Goal: Task Accomplishment & Management: Complete application form

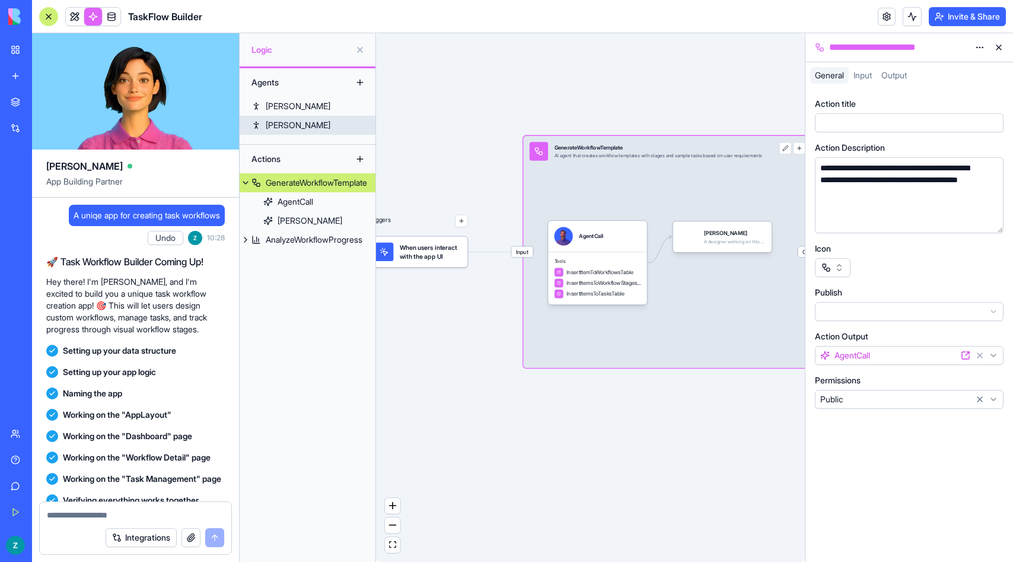
scroll to position [173, 0]
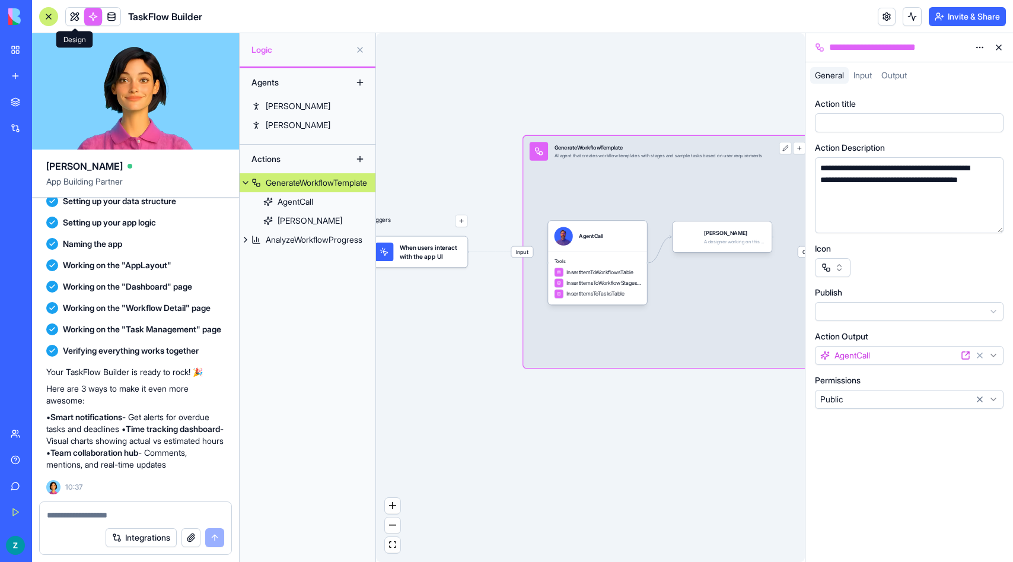
click at [78, 19] on link at bounding box center [75, 17] width 18 height 18
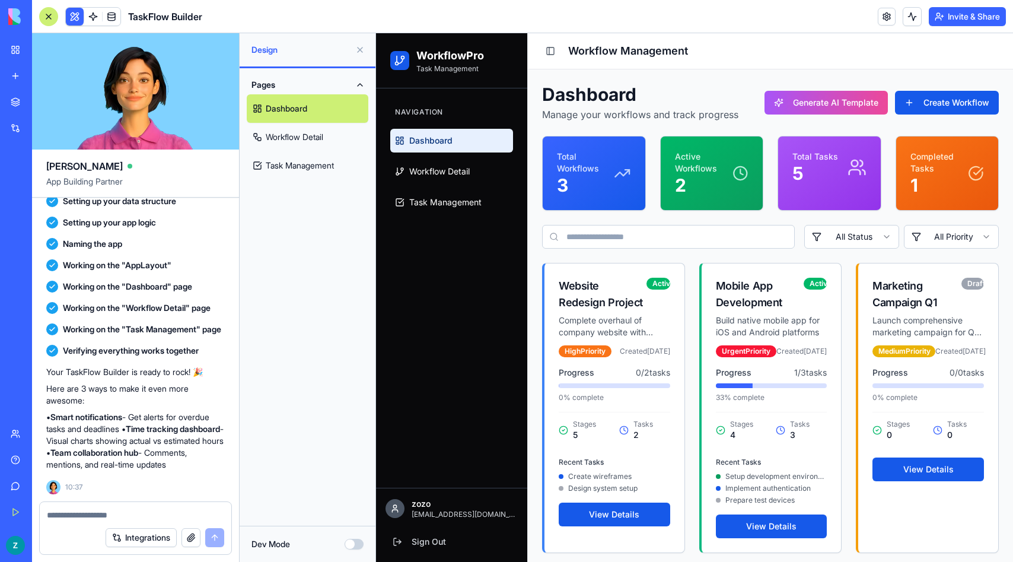
click at [106, 514] on textarea at bounding box center [135, 515] width 177 height 12
type textarea "**********"
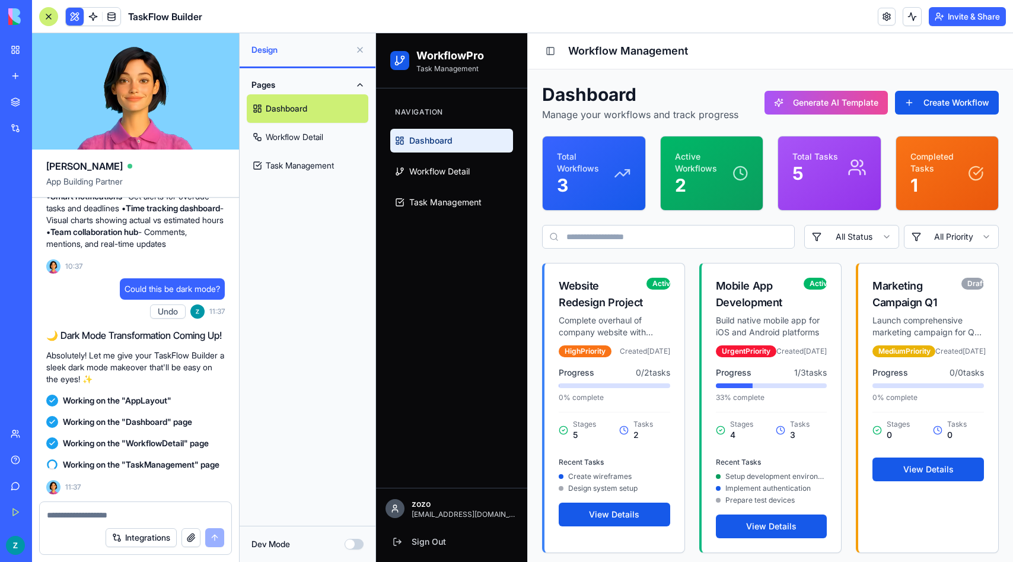
scroll to position [565, 0]
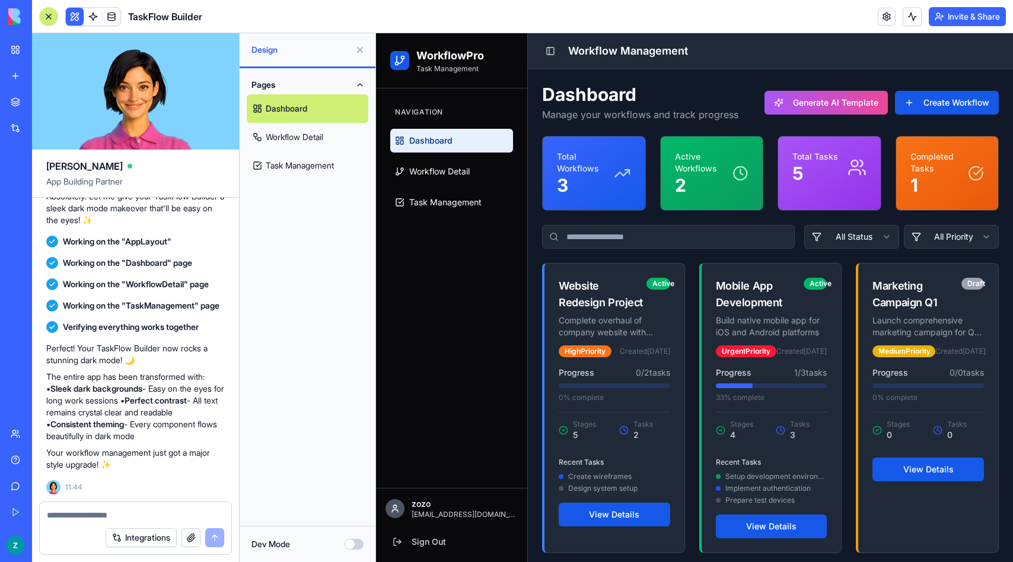
click at [737, 173] on icon at bounding box center [741, 173] width 16 height 19
click at [859, 239] on html "WorkflowPro Task Management Navigation Dashboard Workflow Detail Task Managemen…" at bounding box center [694, 300] width 637 height 534
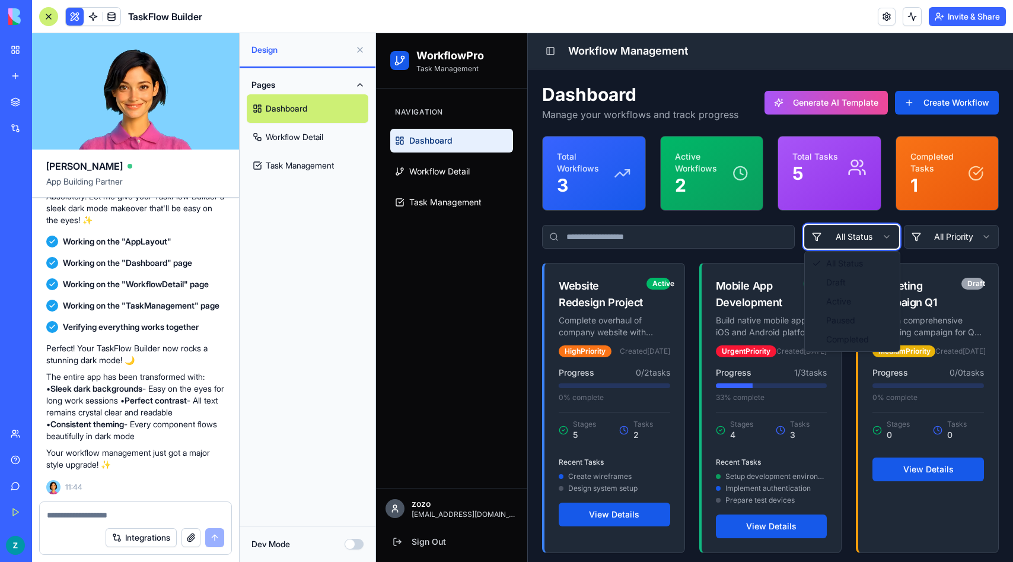
click at [627, 234] on html "WorkflowPro Task Management Navigation Dashboard Workflow Detail Task Managemen…" at bounding box center [694, 300] width 637 height 534
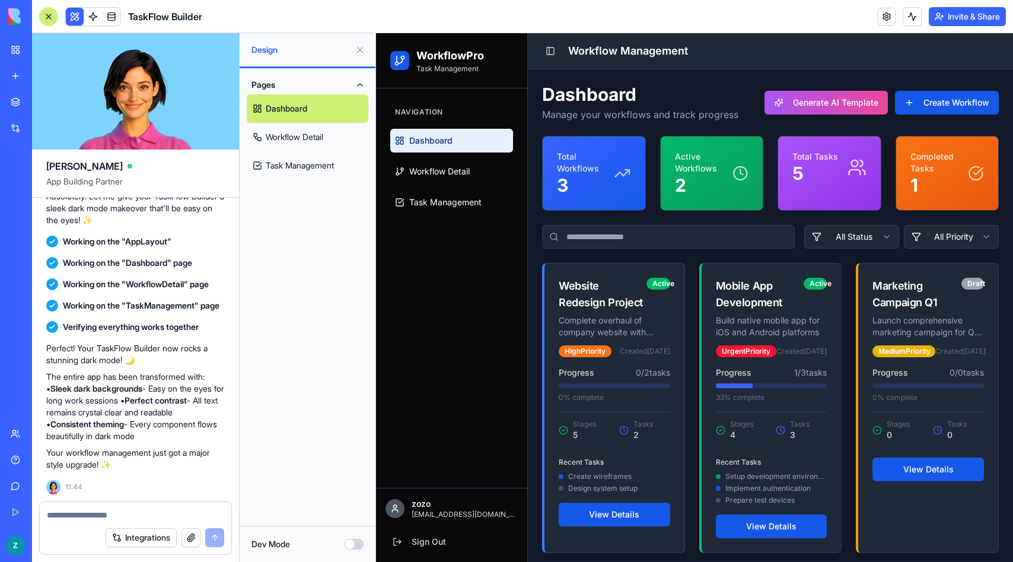
click at [319, 133] on link "Workflow Detail" at bounding box center [308, 137] width 122 height 28
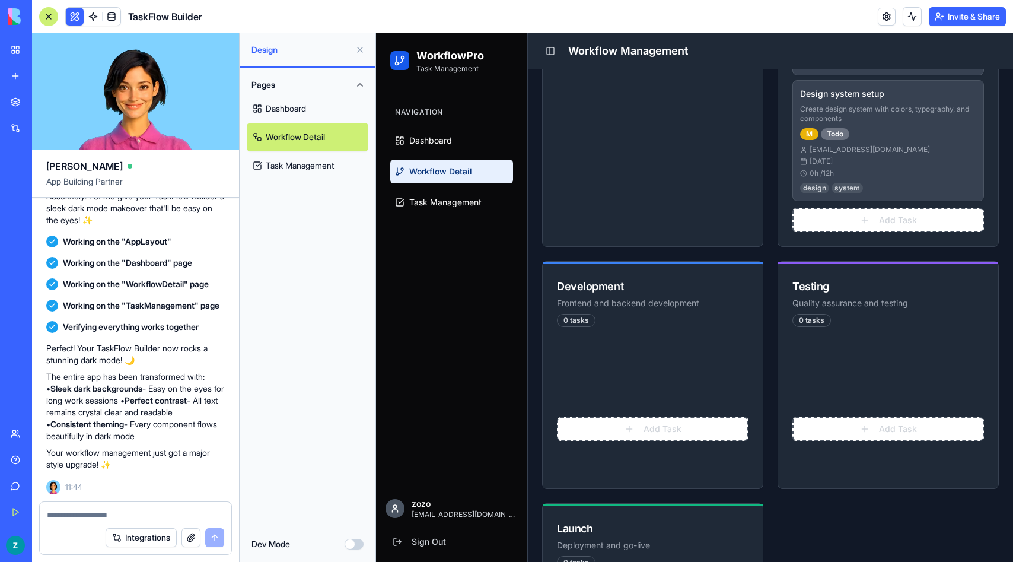
scroll to position [628, 0]
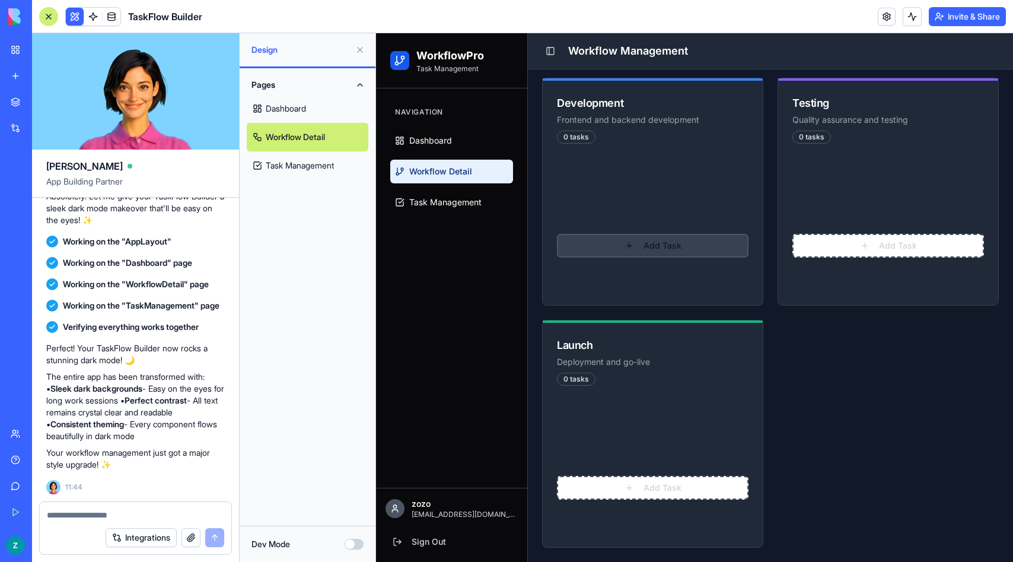
click at [642, 247] on button "Add Task" at bounding box center [653, 246] width 192 height 24
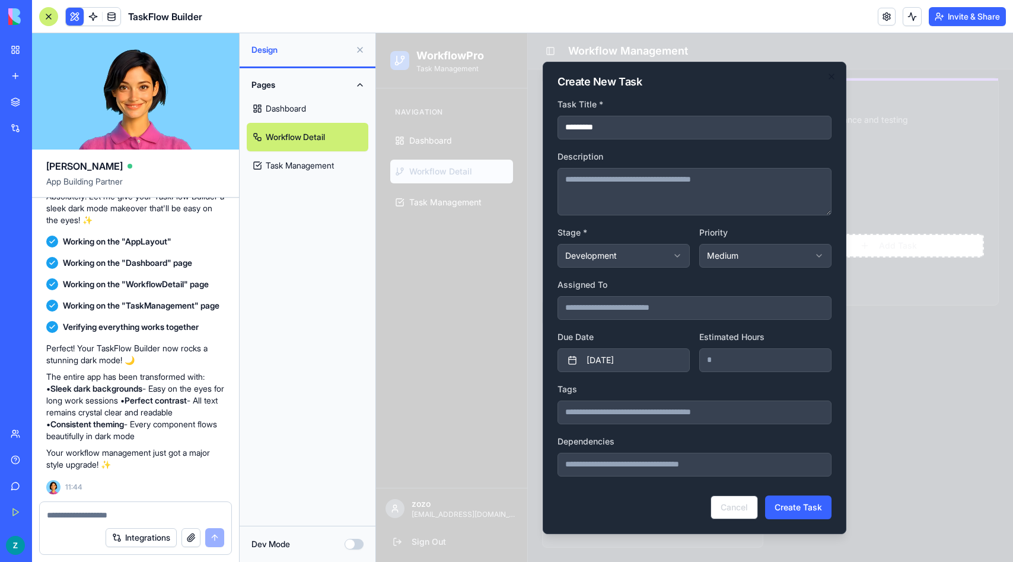
type input "*********"
click at [679, 183] on textarea "Description" at bounding box center [695, 191] width 274 height 47
type textarea "******"
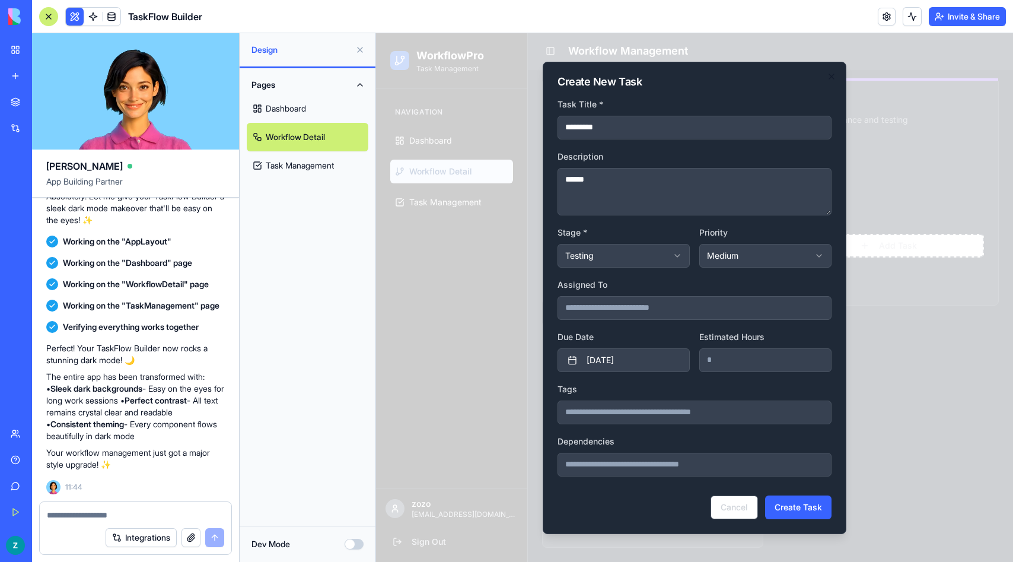
click at [706, 310] on input "Assigned To" at bounding box center [695, 308] width 274 height 24
type input "*"
type input "***"
click at [787, 369] on input "*" at bounding box center [765, 360] width 132 height 24
click at [803, 511] on button "Create Task" at bounding box center [798, 507] width 66 height 24
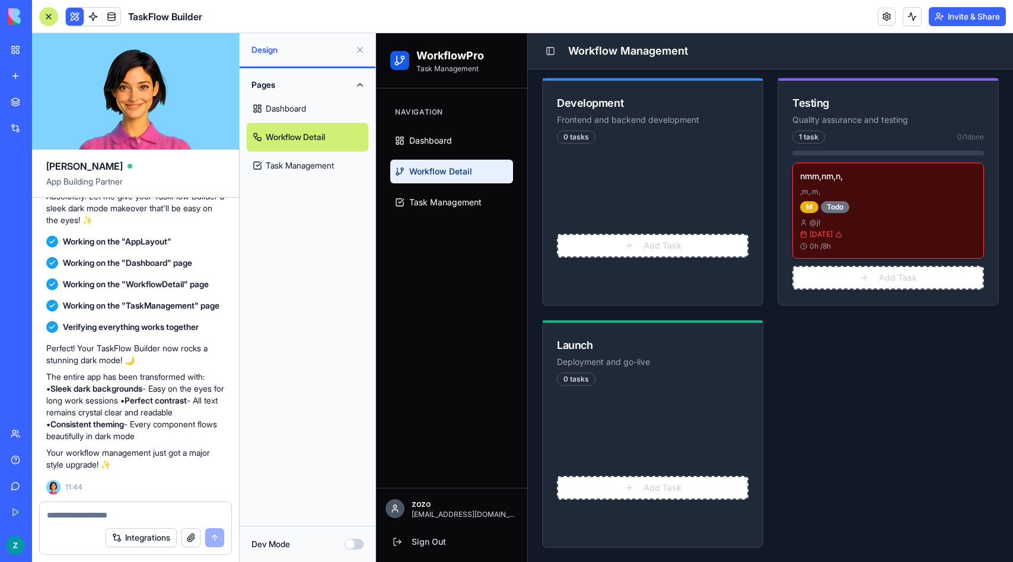
click at [867, 195] on p ",m,.m," at bounding box center [888, 191] width 176 height 9
click at [352, 546] on button "Dev Mode" at bounding box center [354, 544] width 19 height 11
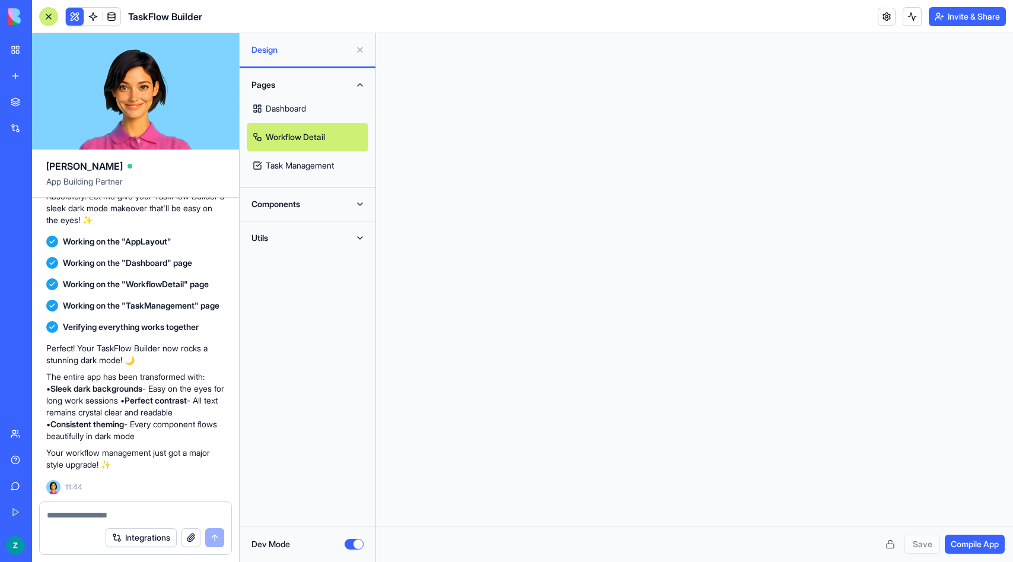
scroll to position [107, 0]
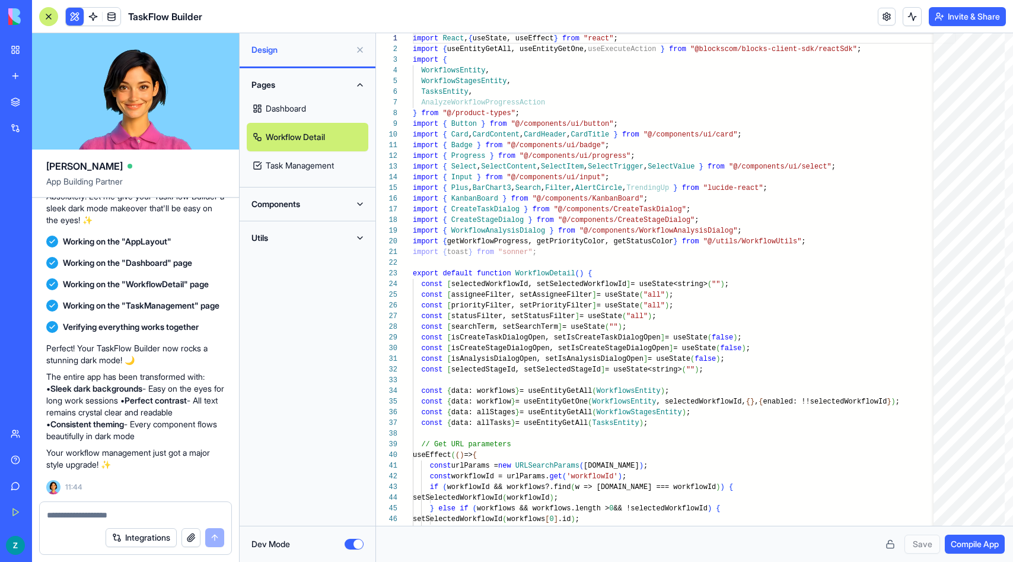
click at [353, 547] on button "Dev Mode" at bounding box center [354, 544] width 19 height 11
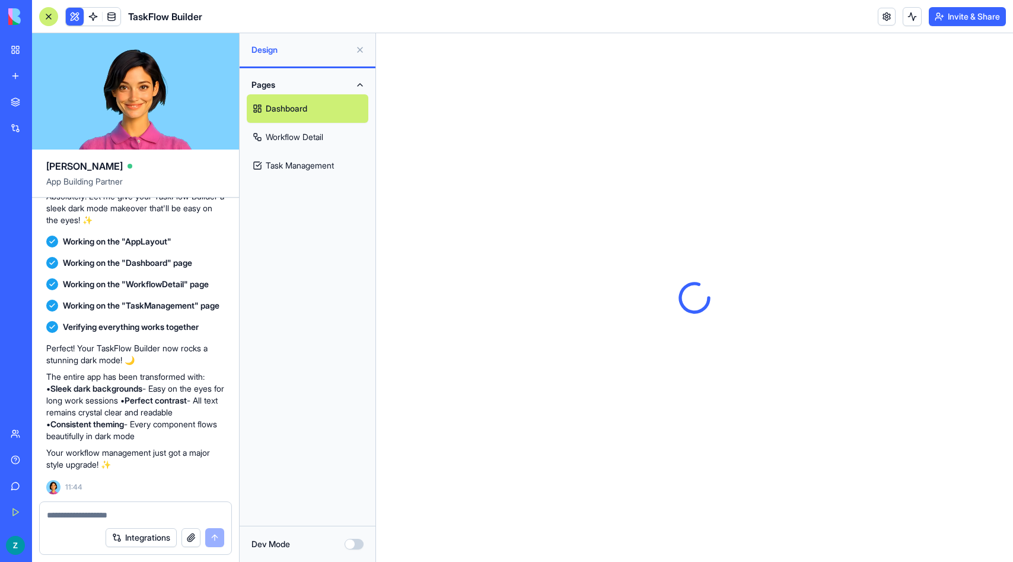
click at [353, 547] on button "Dev Mode" at bounding box center [354, 544] width 19 height 11
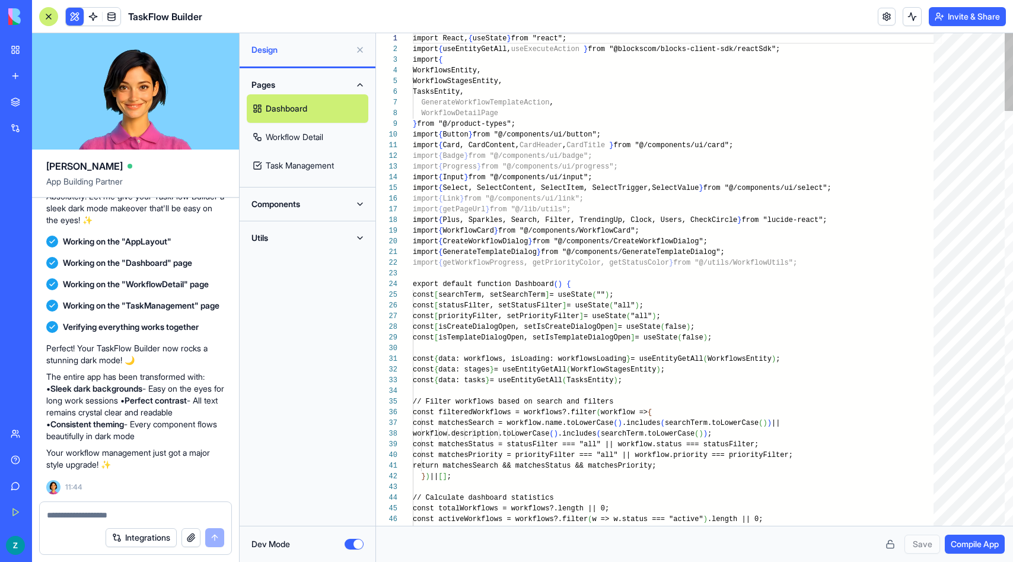
scroll to position [107, 0]
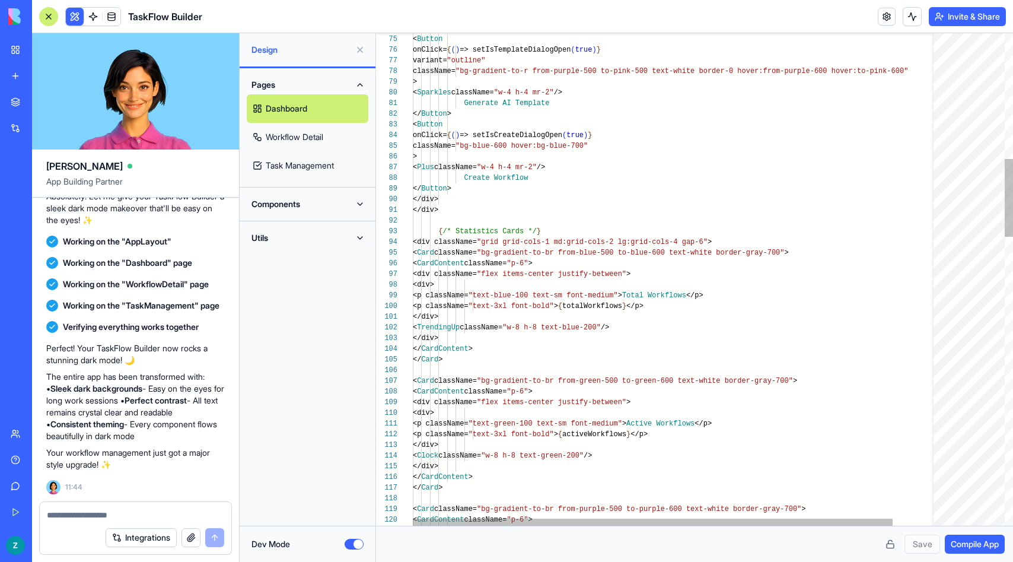
click at [982, 149] on div at bounding box center [969, 279] width 71 height 492
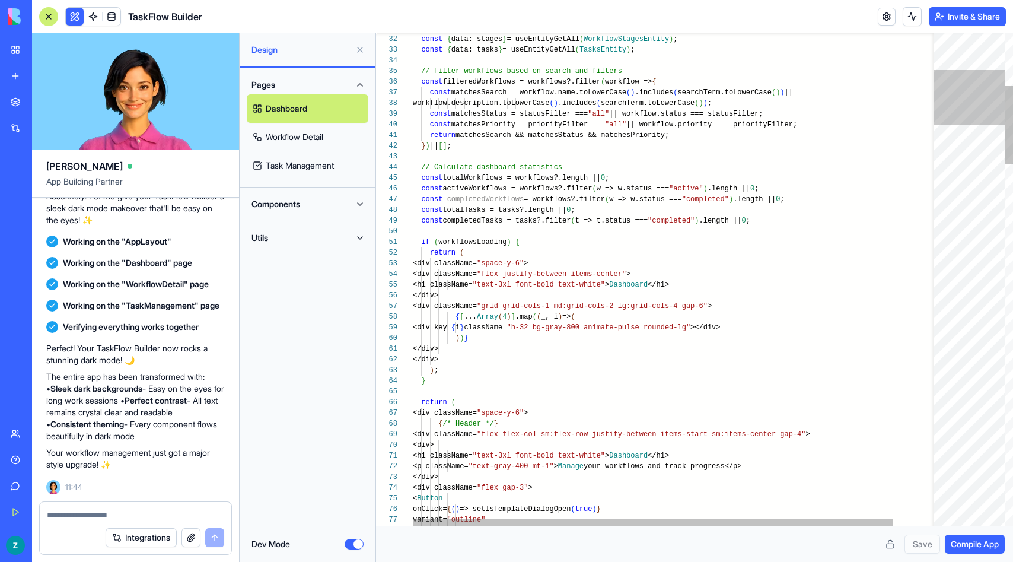
click at [962, 98] on div at bounding box center [969, 279] width 71 height 492
click at [964, 50] on div at bounding box center [969, 279] width 71 height 492
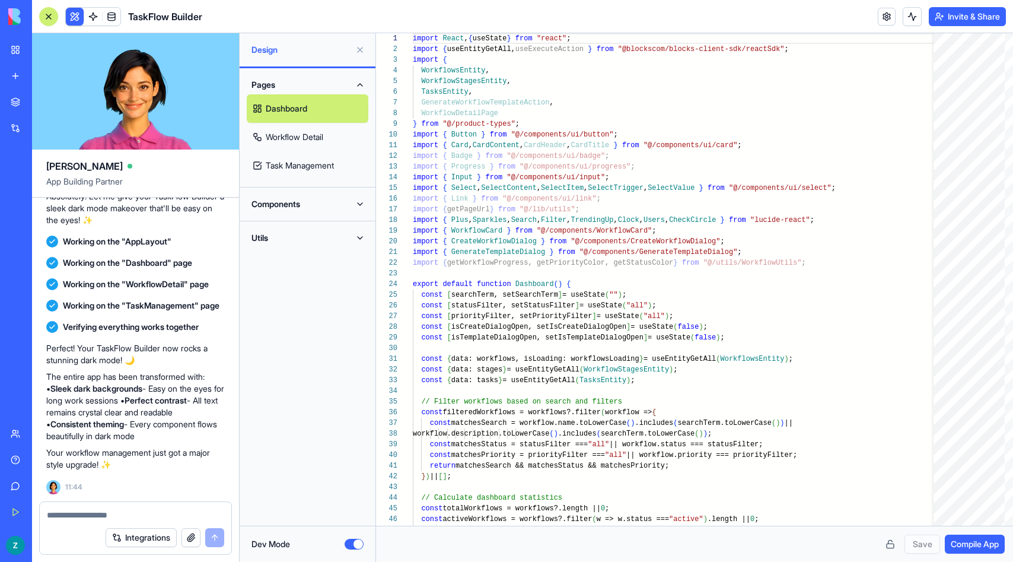
click at [329, 129] on link "Workflow Detail" at bounding box center [308, 137] width 122 height 28
type textarea "**********"
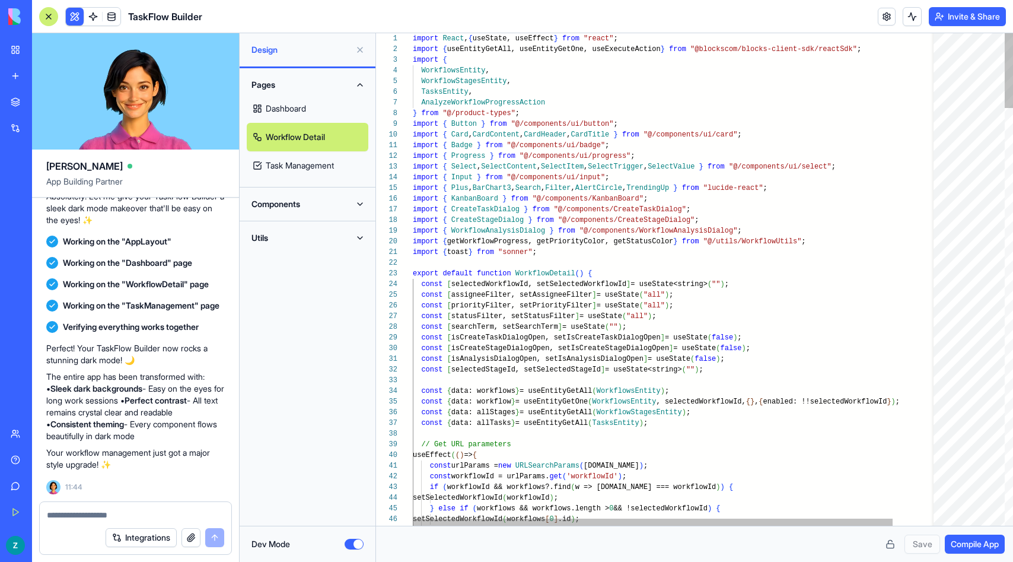
scroll to position [75, 0]
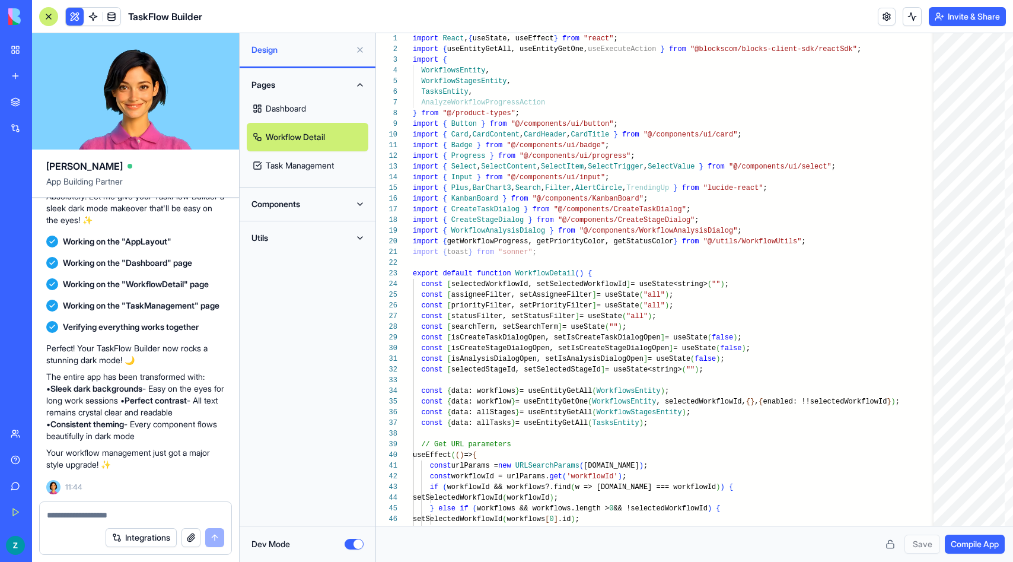
click at [357, 548] on button "Dev Mode" at bounding box center [354, 544] width 19 height 11
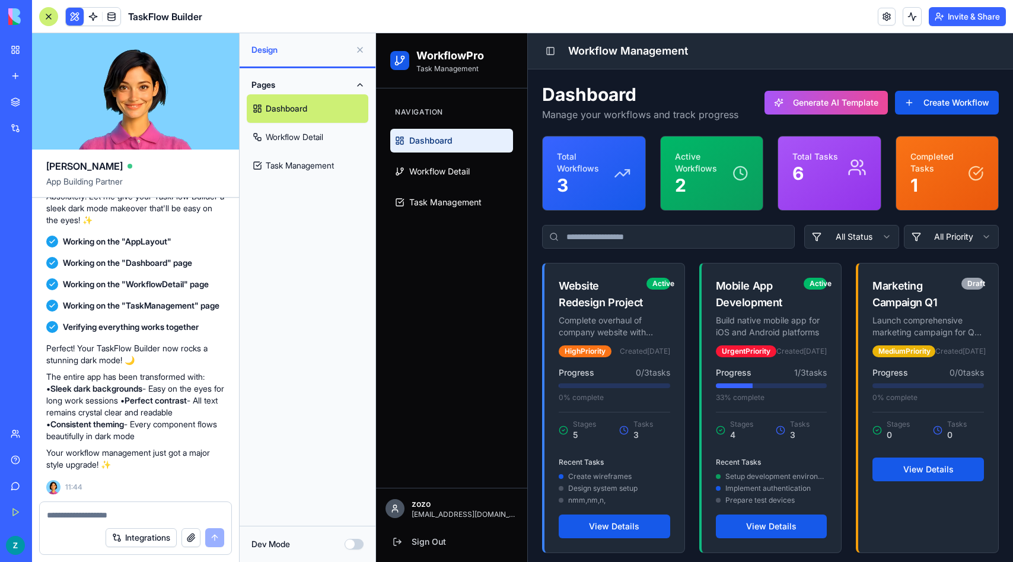
type button "on"
